Goal: Book appointment/travel/reservation

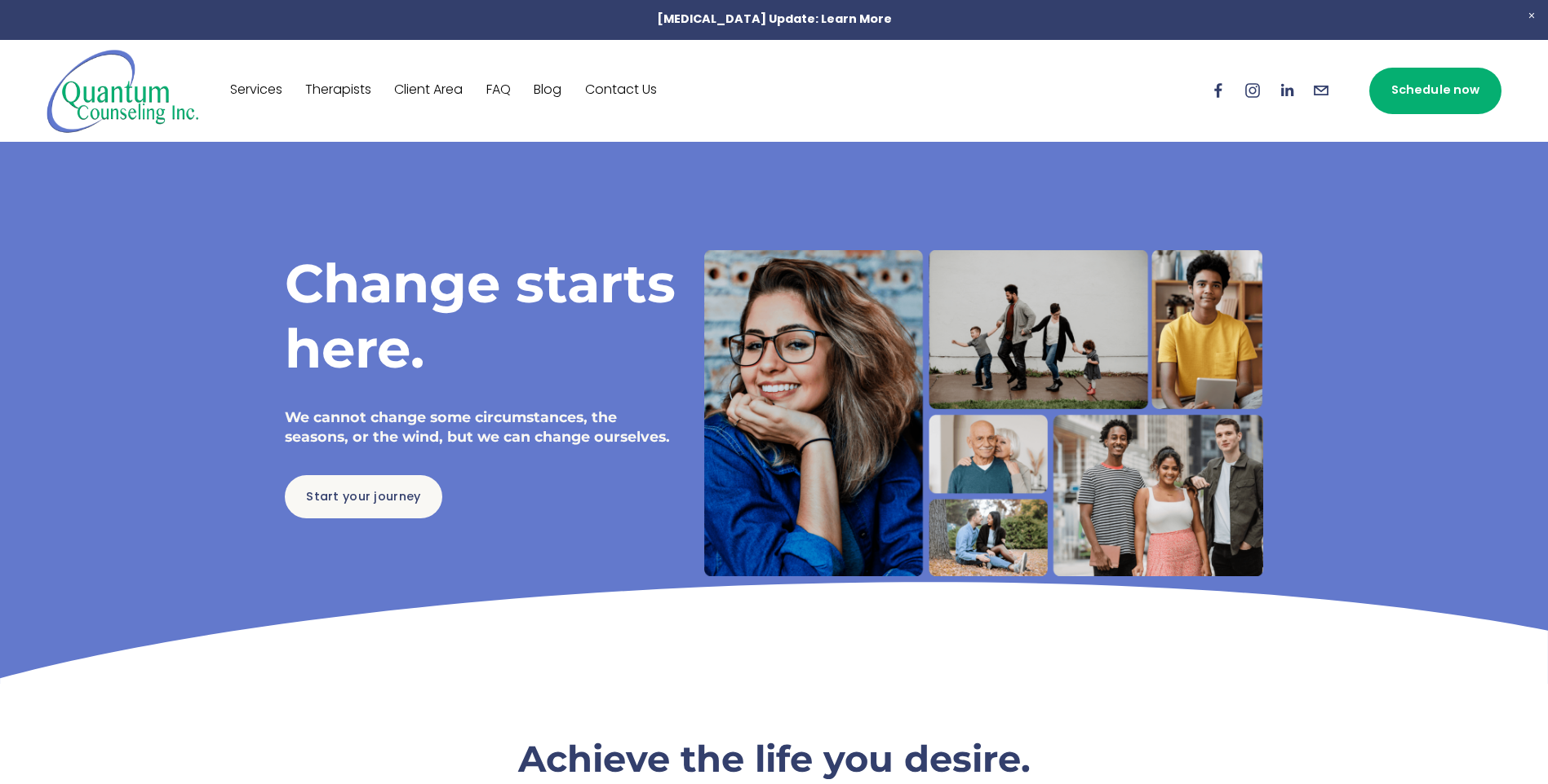
click at [1432, 96] on link "Schedule now" at bounding box center [1435, 91] width 133 height 47
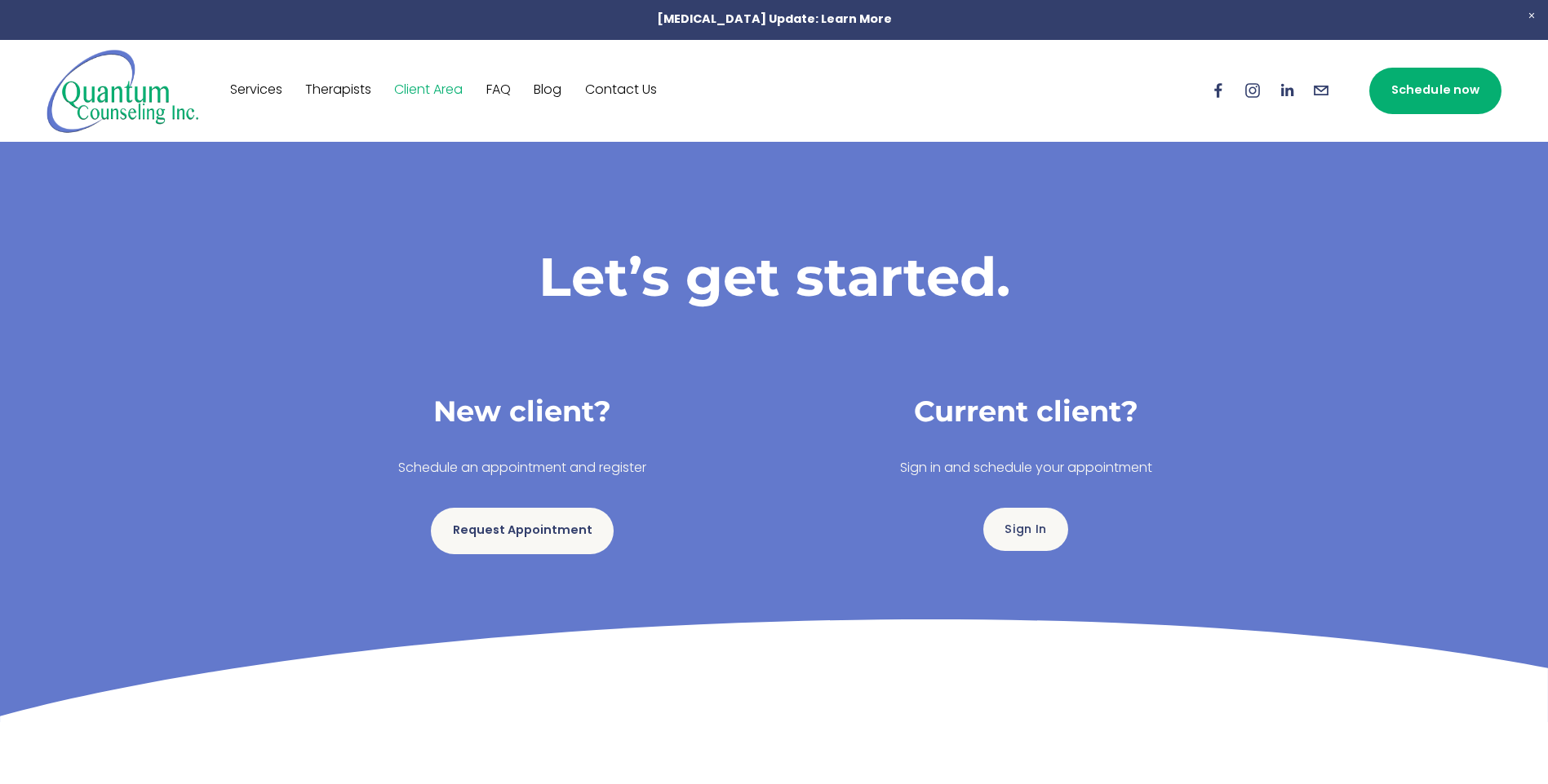
click at [538, 532] on link "Request Appointment" at bounding box center [521, 531] width 182 height 47
click at [508, 532] on link "Request Appointment" at bounding box center [521, 531] width 182 height 47
click at [548, 539] on link "Request Appointment" at bounding box center [521, 531] width 182 height 47
click at [555, 539] on link "Request Appointment" at bounding box center [521, 531] width 182 height 47
click at [510, 537] on link "Request Appointment" at bounding box center [521, 531] width 182 height 47
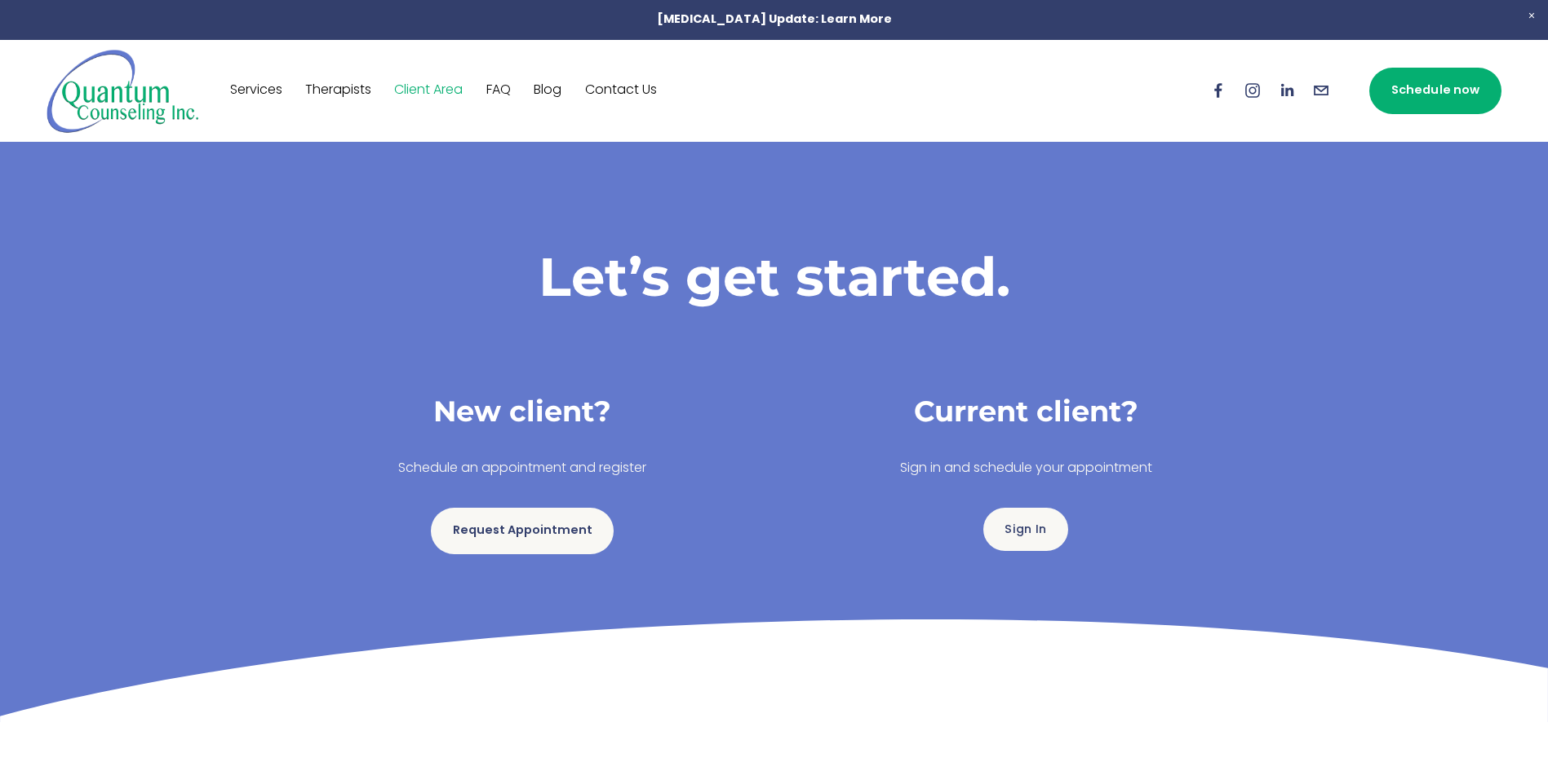
click at [569, 536] on link "Request Appointment" at bounding box center [521, 531] width 182 height 47
click at [561, 528] on link "Request Appointment" at bounding box center [521, 531] width 182 height 47
click at [580, 528] on link "Request Appointment" at bounding box center [521, 531] width 182 height 47
click at [529, 534] on link "Request Appointment" at bounding box center [521, 531] width 182 height 47
click at [564, 539] on link "Request Appointment" at bounding box center [521, 531] width 182 height 47
